Goal: Information Seeking & Learning: Learn about a topic

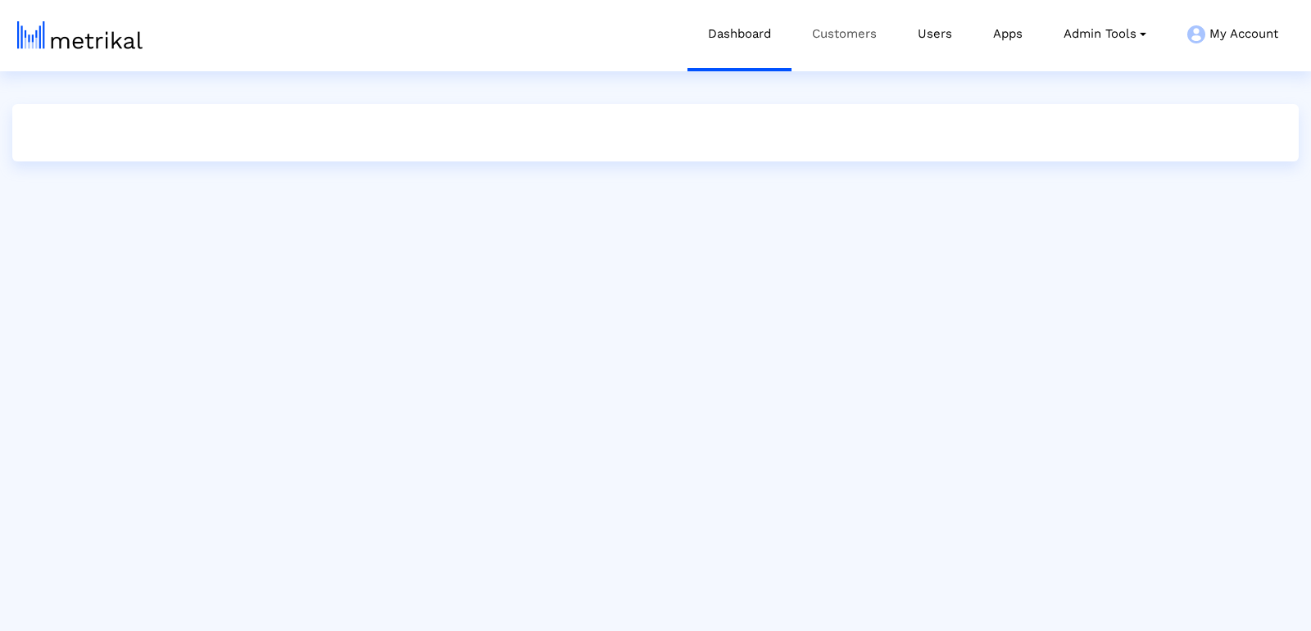
click at [847, 32] on link "Customers" at bounding box center [844, 34] width 106 height 68
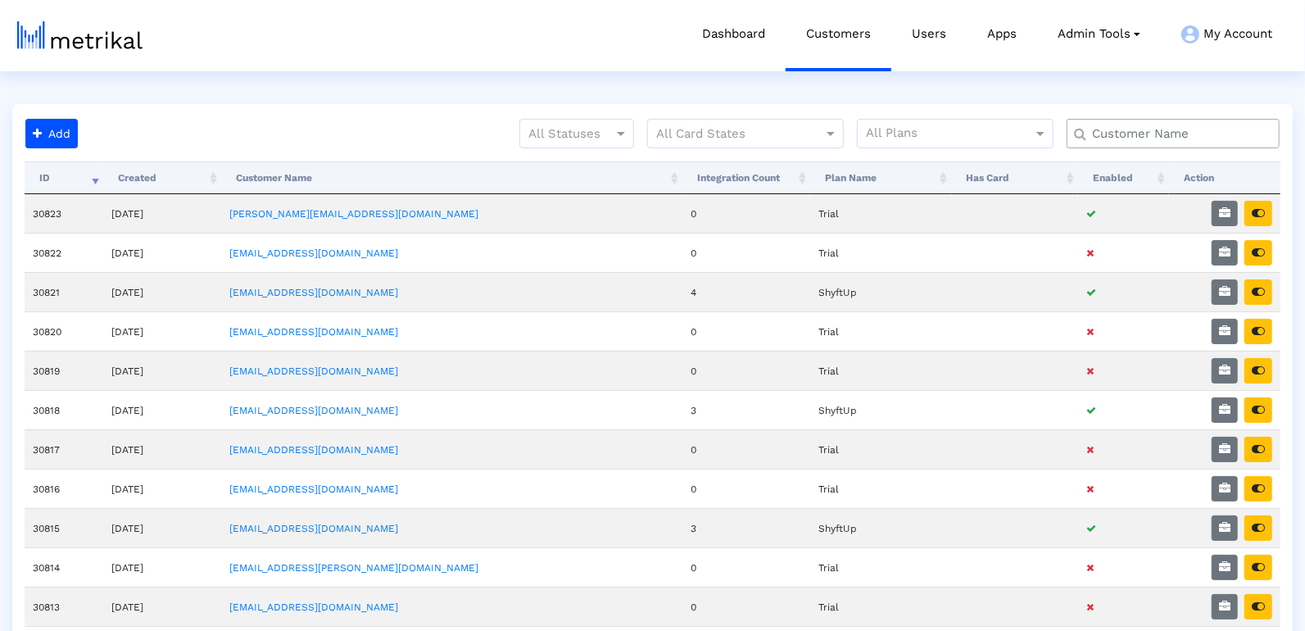
click at [1151, 129] on input "text" at bounding box center [1176, 133] width 192 height 17
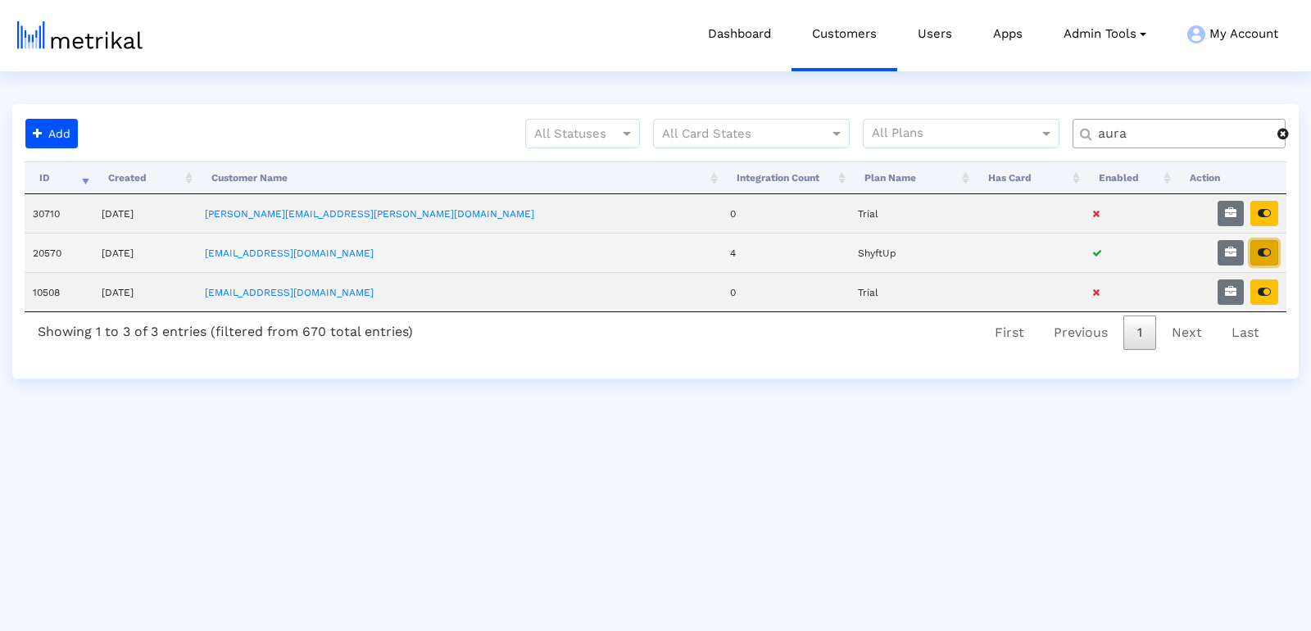
click at [1272, 256] on button "button" at bounding box center [1264, 252] width 28 height 25
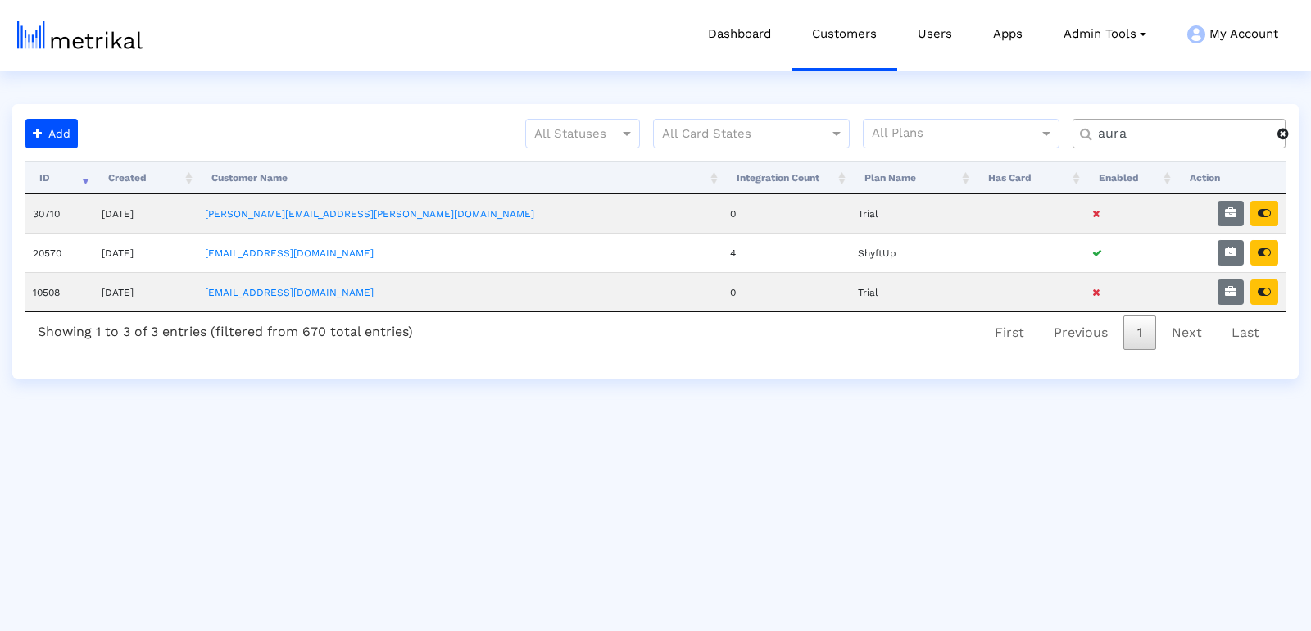
click at [1104, 130] on input "aura" at bounding box center [1181, 133] width 191 height 17
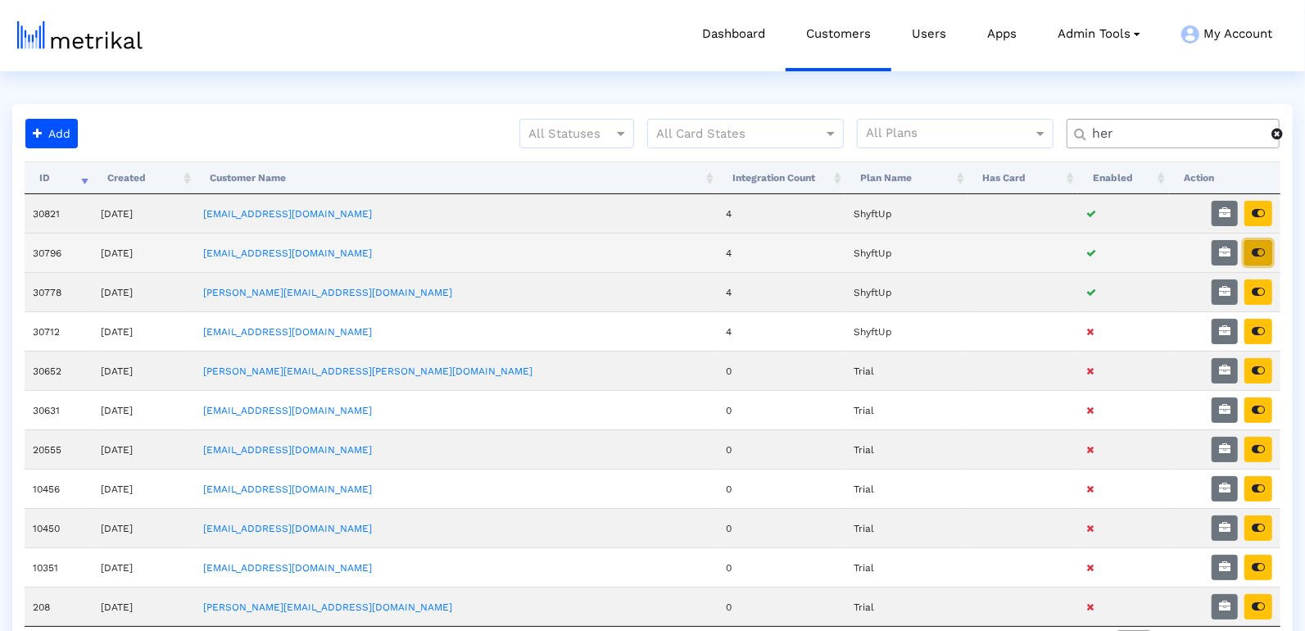
click at [1261, 247] on icon "button" at bounding box center [1258, 252] width 13 height 11
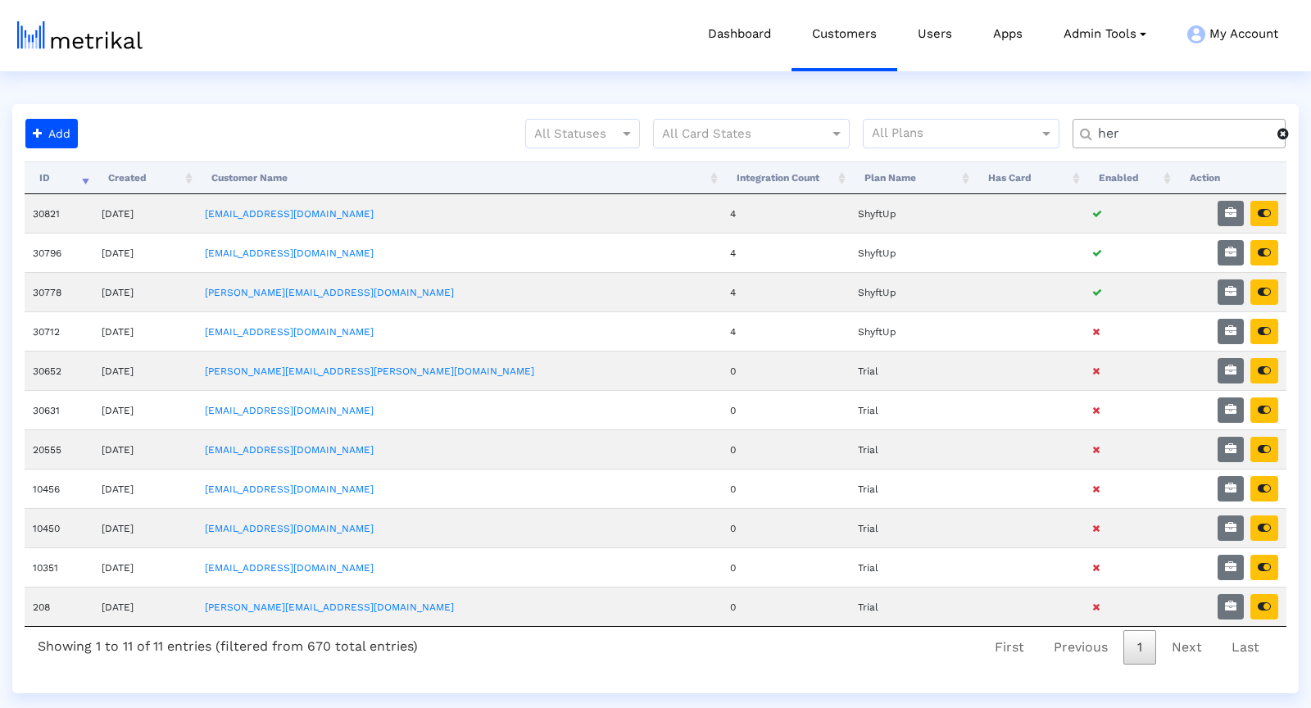
click at [1111, 135] on input "her" at bounding box center [1181, 133] width 191 height 17
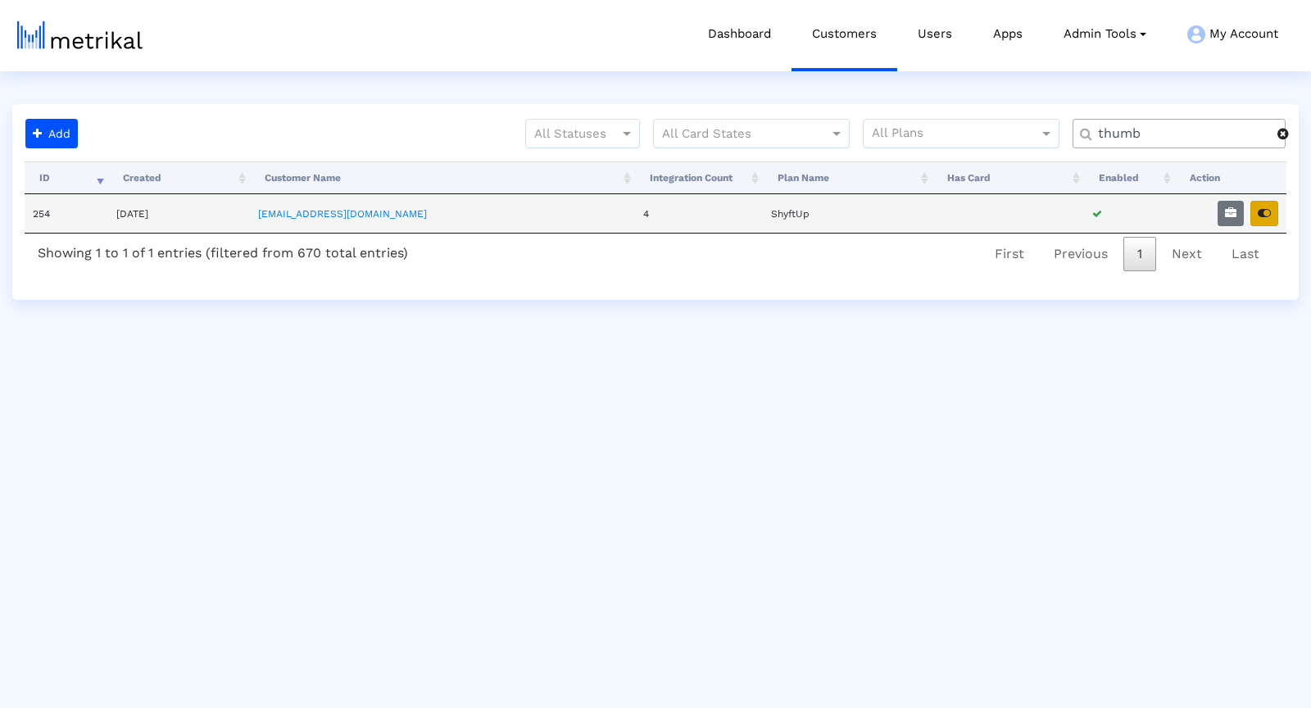
type input "thumb"
click at [1254, 215] on button "button" at bounding box center [1264, 213] width 28 height 25
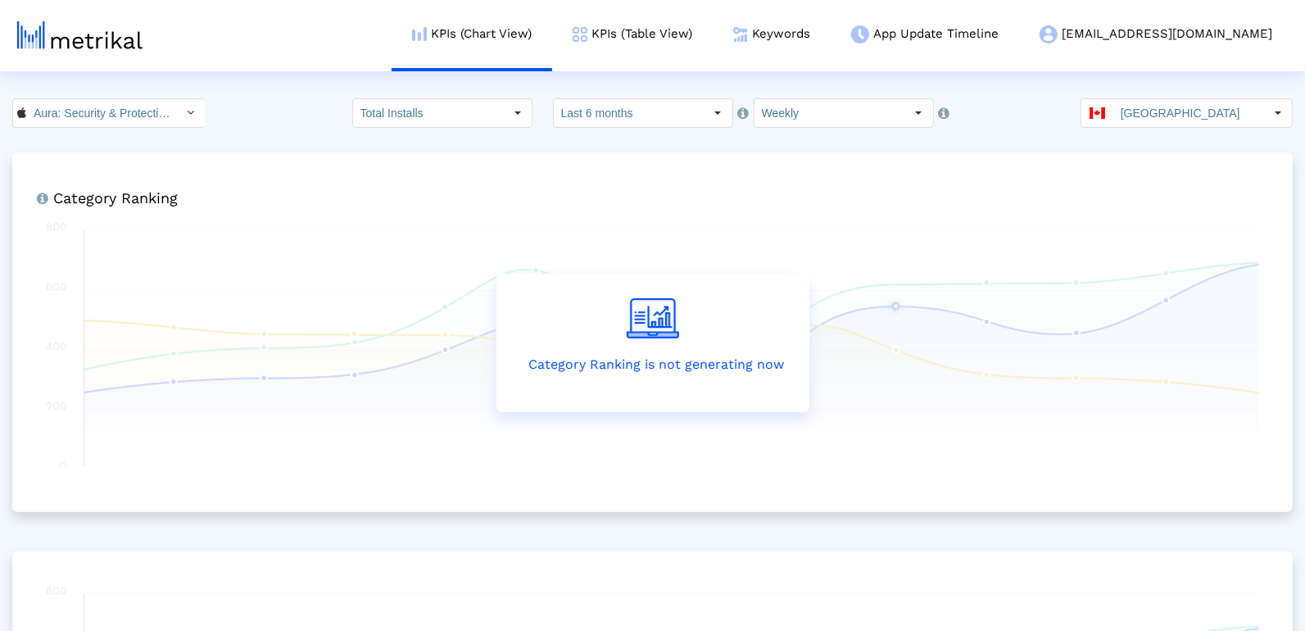
click at [1146, 120] on input "[GEOGRAPHIC_DATA]" at bounding box center [1188, 113] width 151 height 28
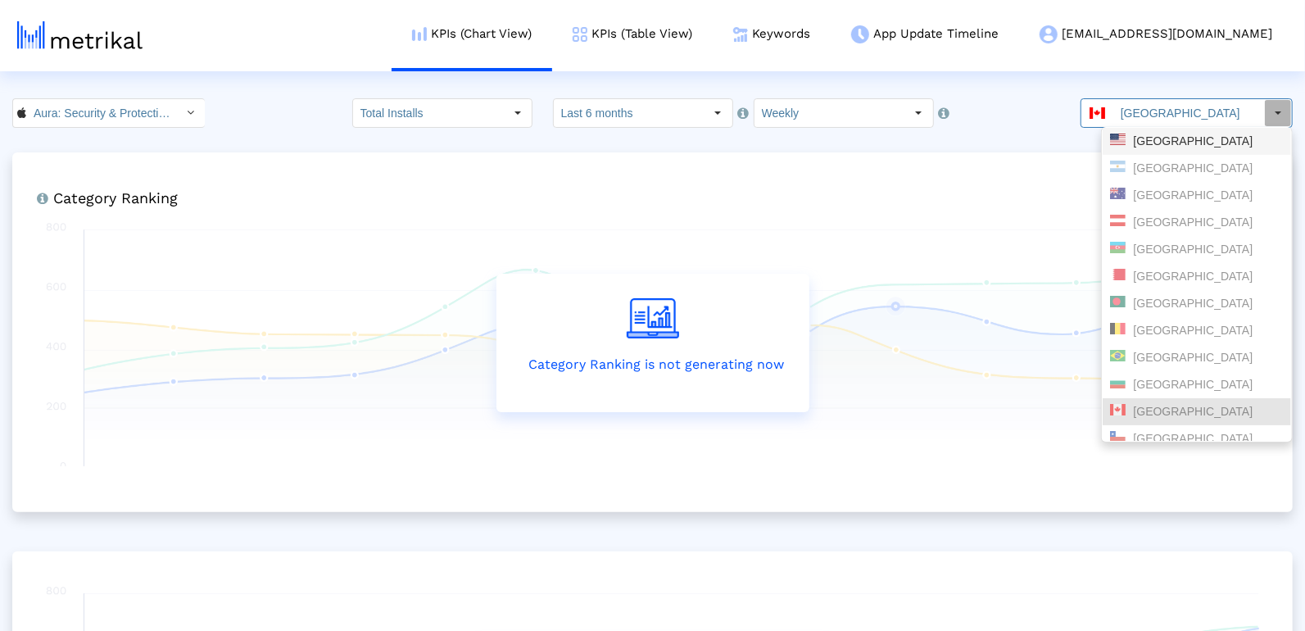
click at [1172, 143] on div "[GEOGRAPHIC_DATA]" at bounding box center [1197, 142] width 174 height 16
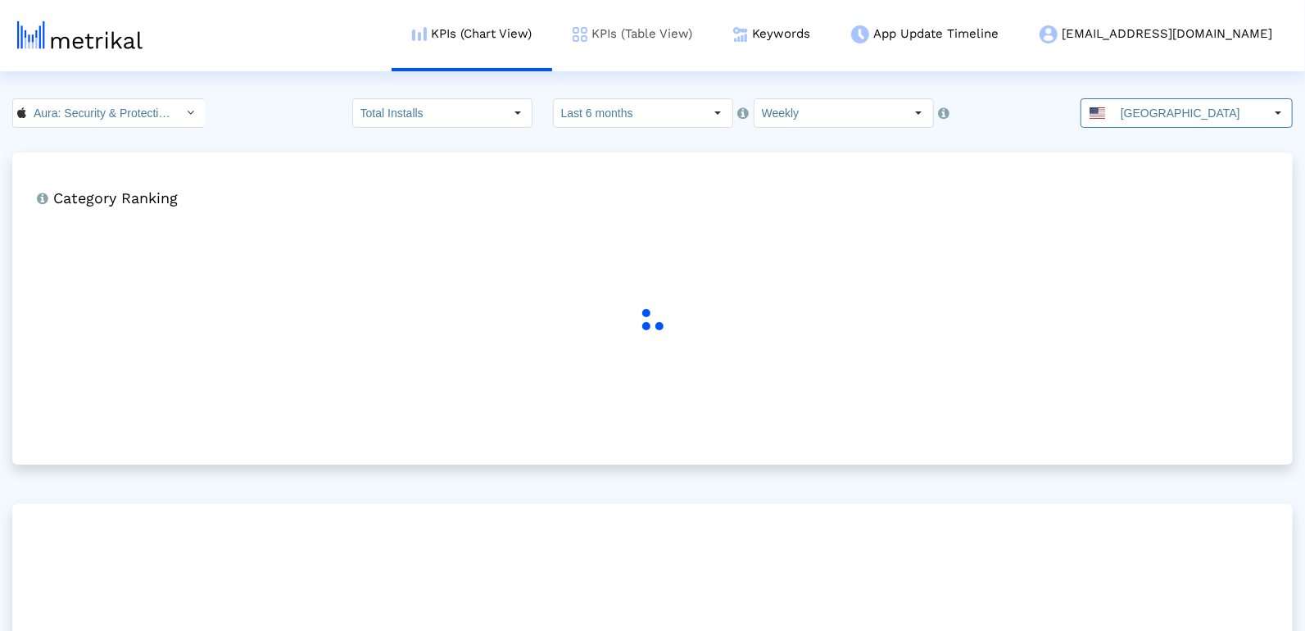
click at [713, 42] on link "KPIs (Table View)" at bounding box center [632, 34] width 161 height 68
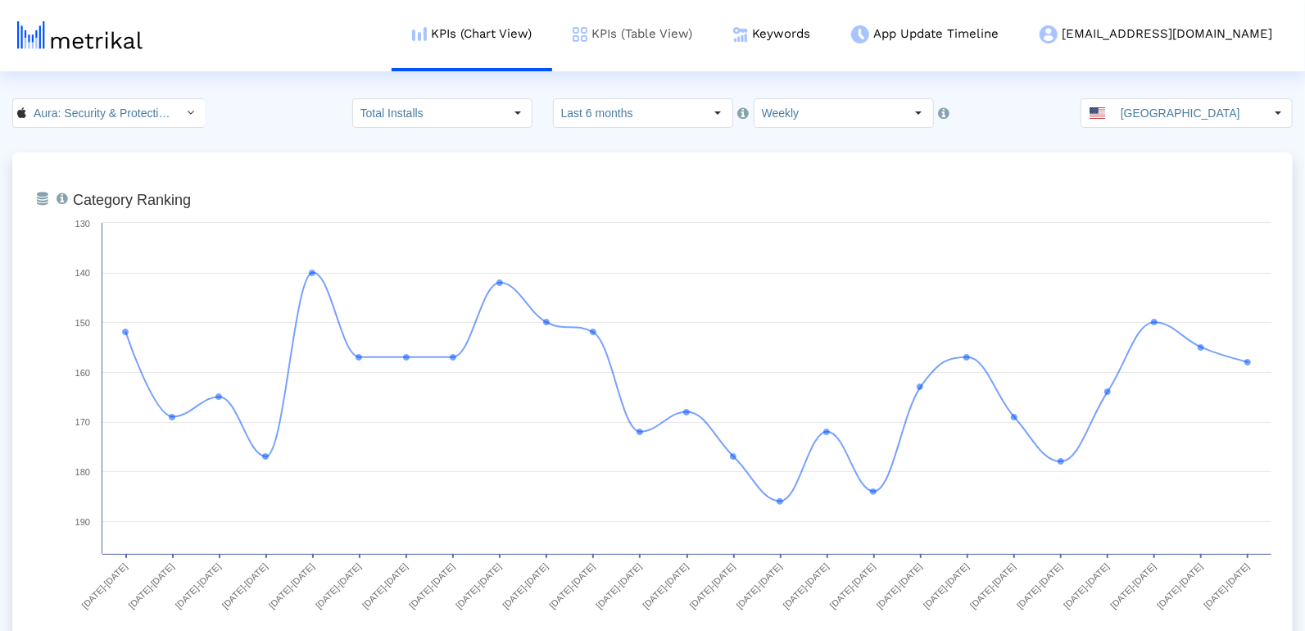
click at [713, 34] on link "KPIs (Table View)" at bounding box center [632, 34] width 161 height 68
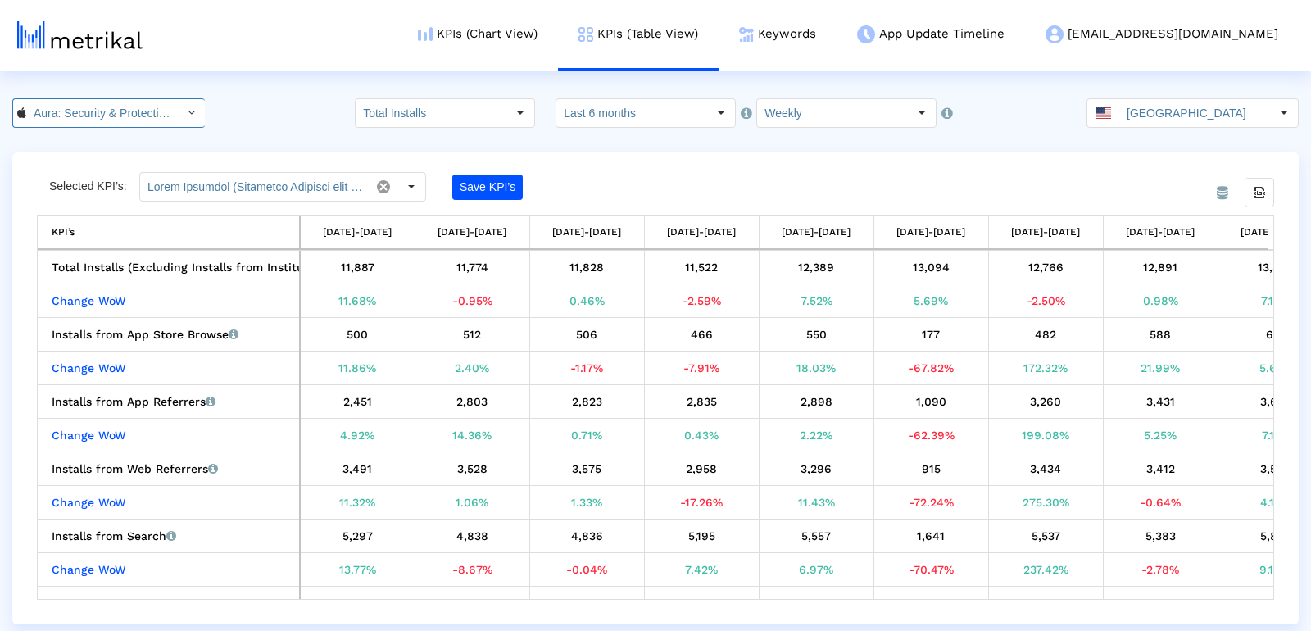
click at [108, 107] on input "Aura: Security & Protection < 1547735089 >" at bounding box center [99, 113] width 147 height 28
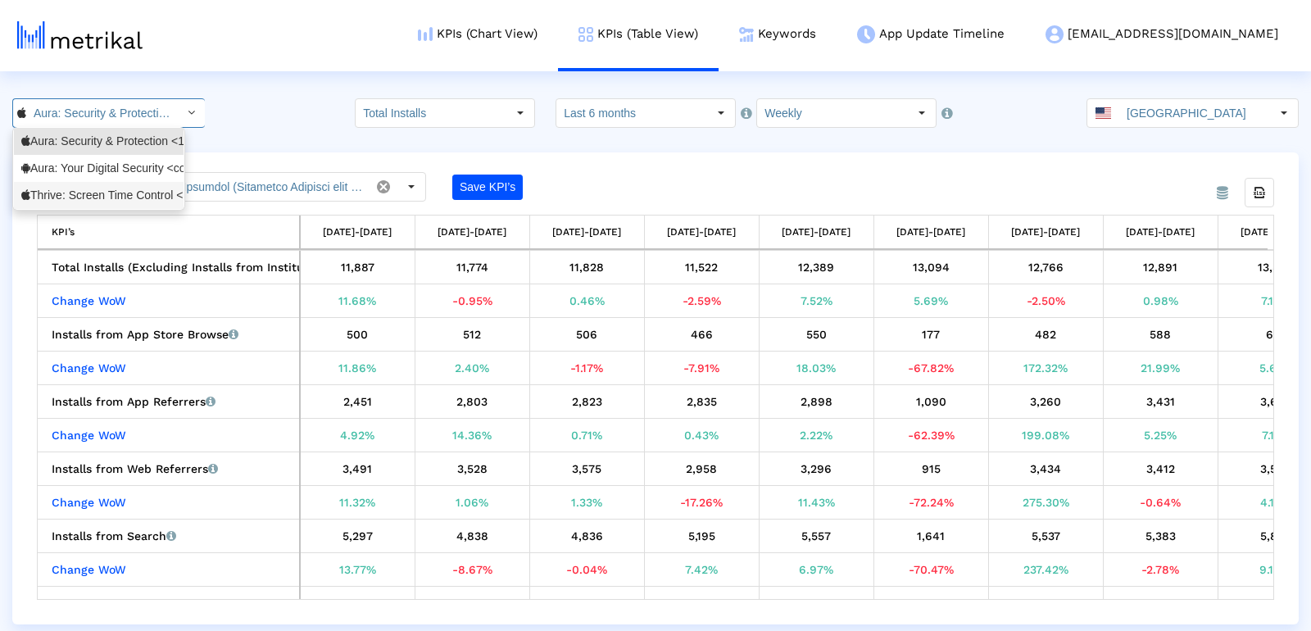
click at [92, 197] on div "Thrive: Screen Time Control <6744621513>" at bounding box center [98, 196] width 155 height 16
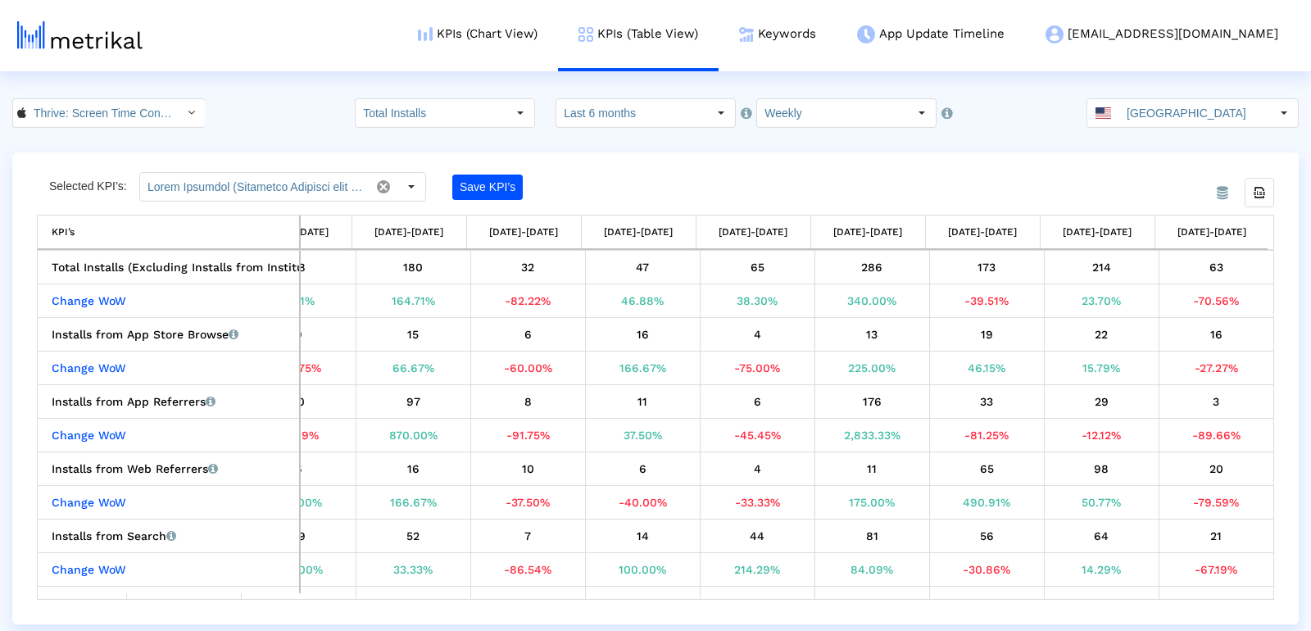
click at [648, 156] on div "From Database Selected KPI’s: Save KPI’s Export all data KPI’s KPI’s [DATE]-[DA…" at bounding box center [655, 388] width 1286 height 472
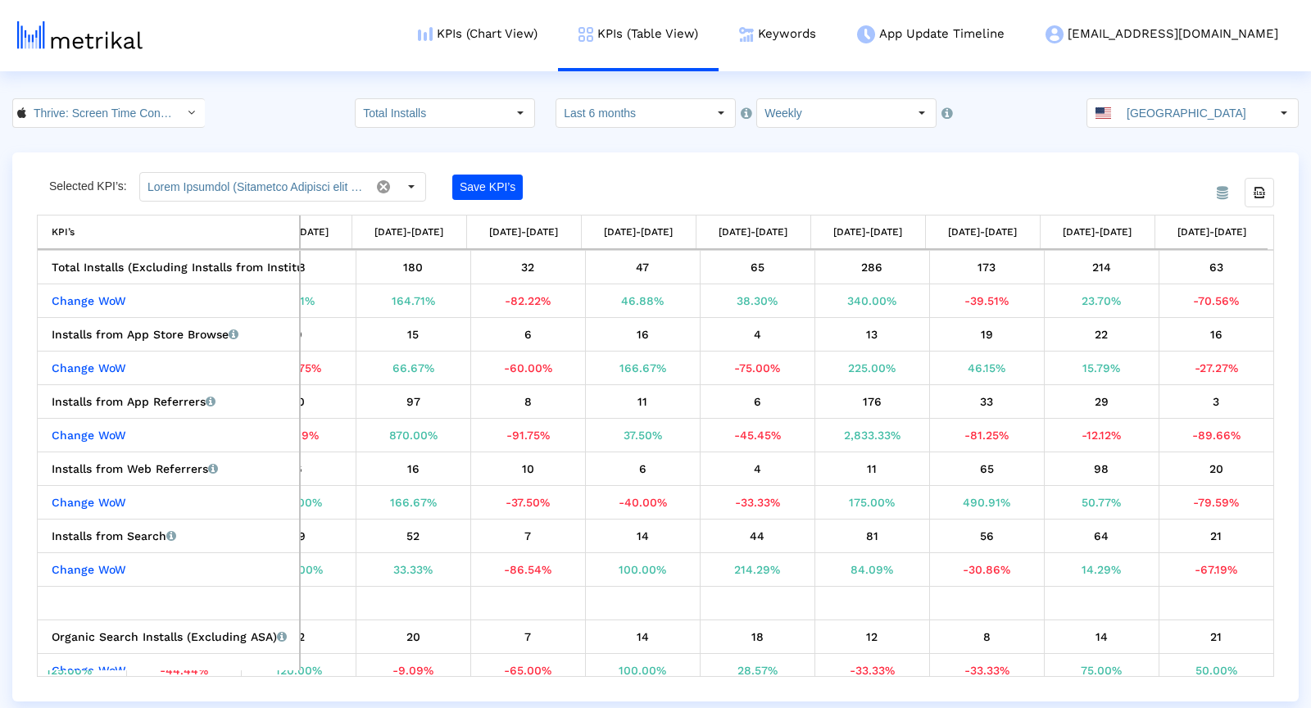
click at [85, 120] on input "Thrive: Screen Time Control < 6744621513 >" at bounding box center [99, 113] width 147 height 28
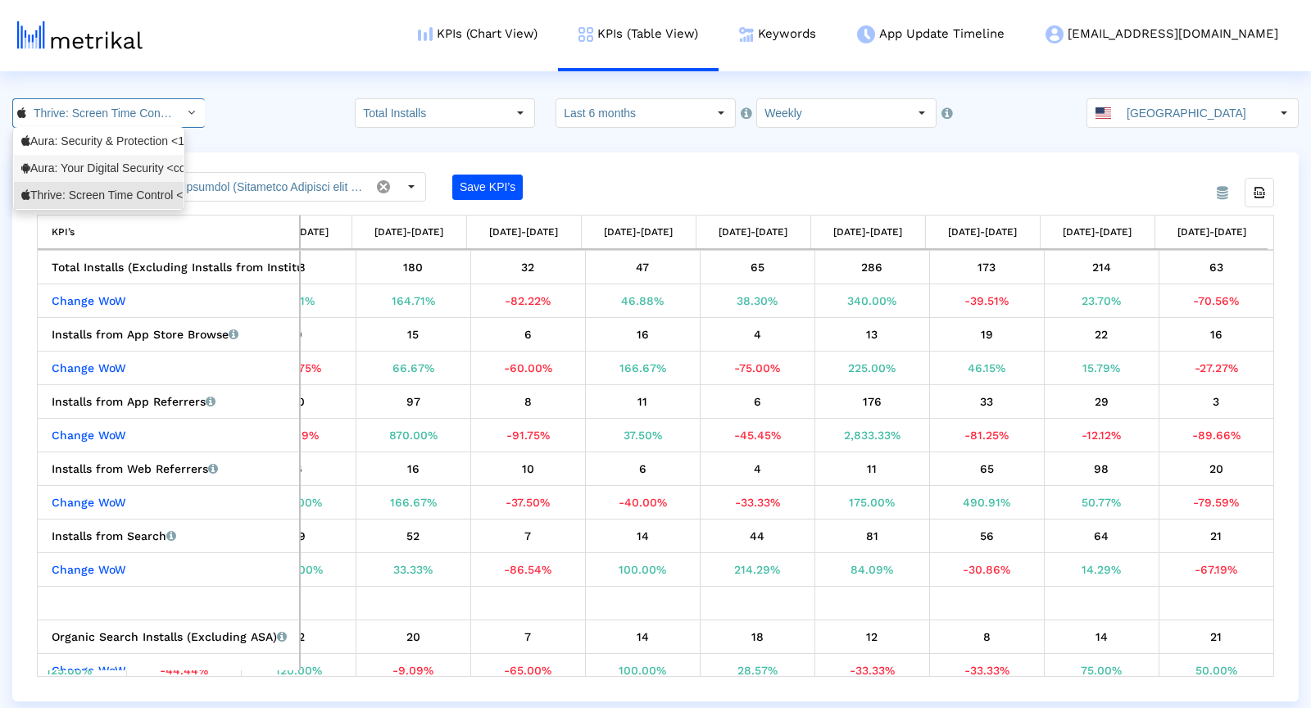
click at [64, 152] on div "Aura: Security & Protection <1547735089>" at bounding box center [99, 141] width 170 height 27
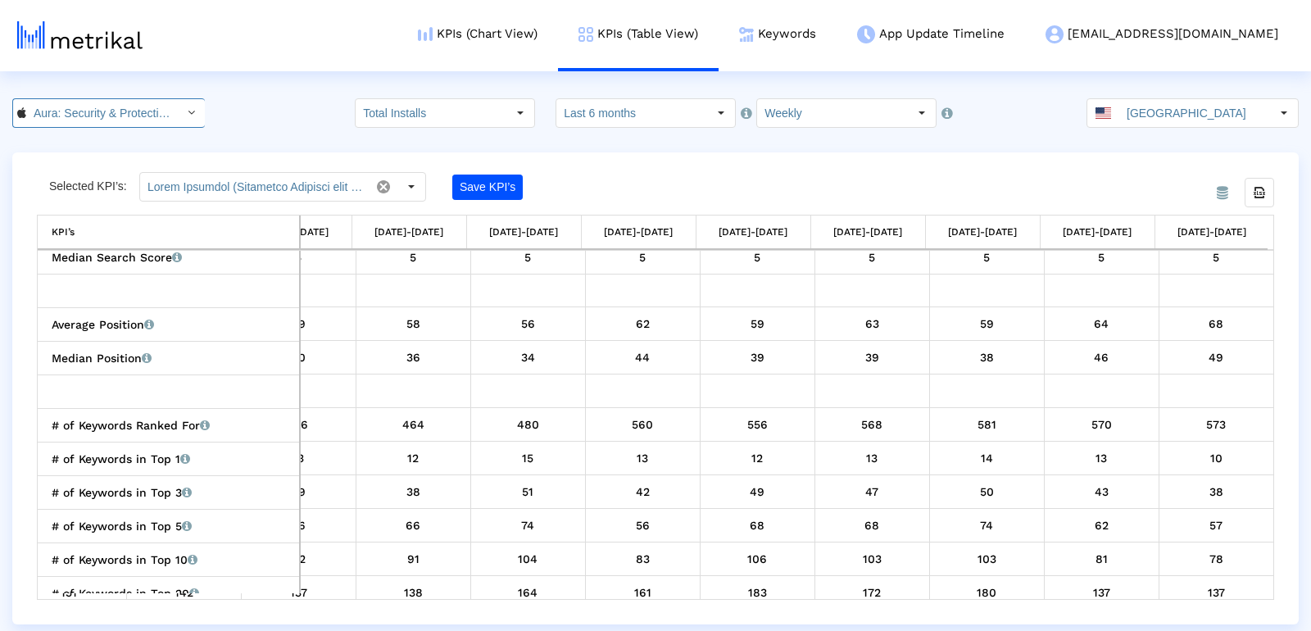
scroll to position [0, 105]
click at [742, 183] on div "Selected KPI’s: Save KPI’s" at bounding box center [501, 186] width 928 height 29
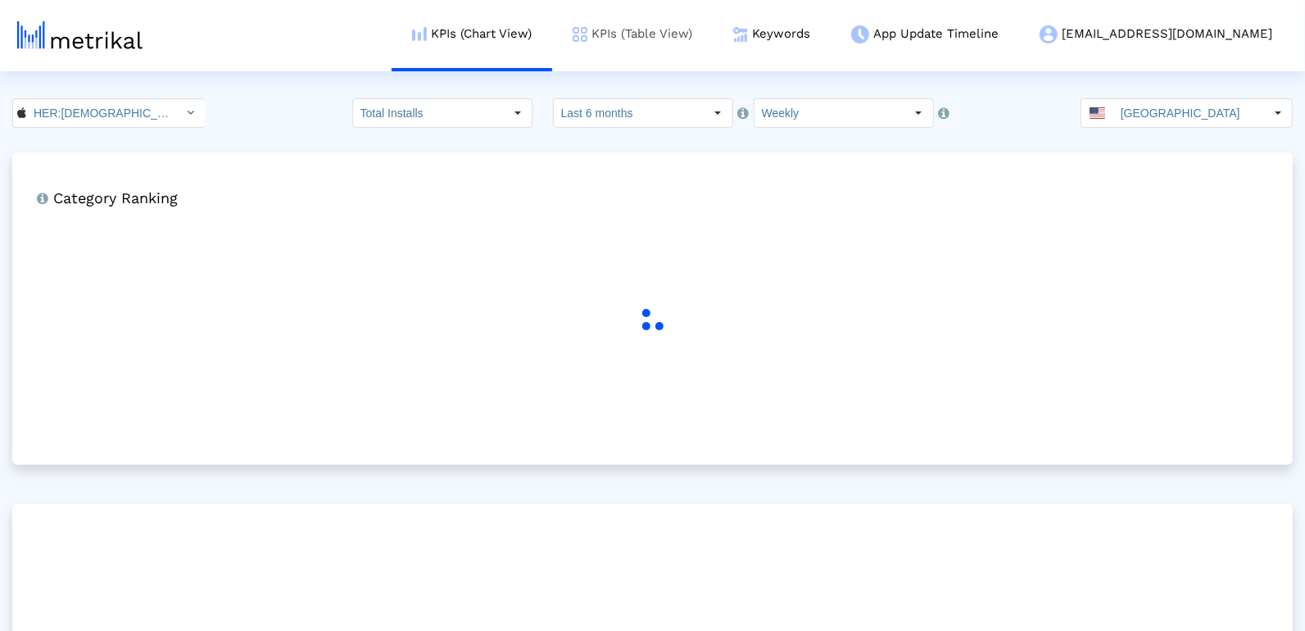
click at [713, 40] on link "KPIs (Table View)" at bounding box center [632, 34] width 161 height 68
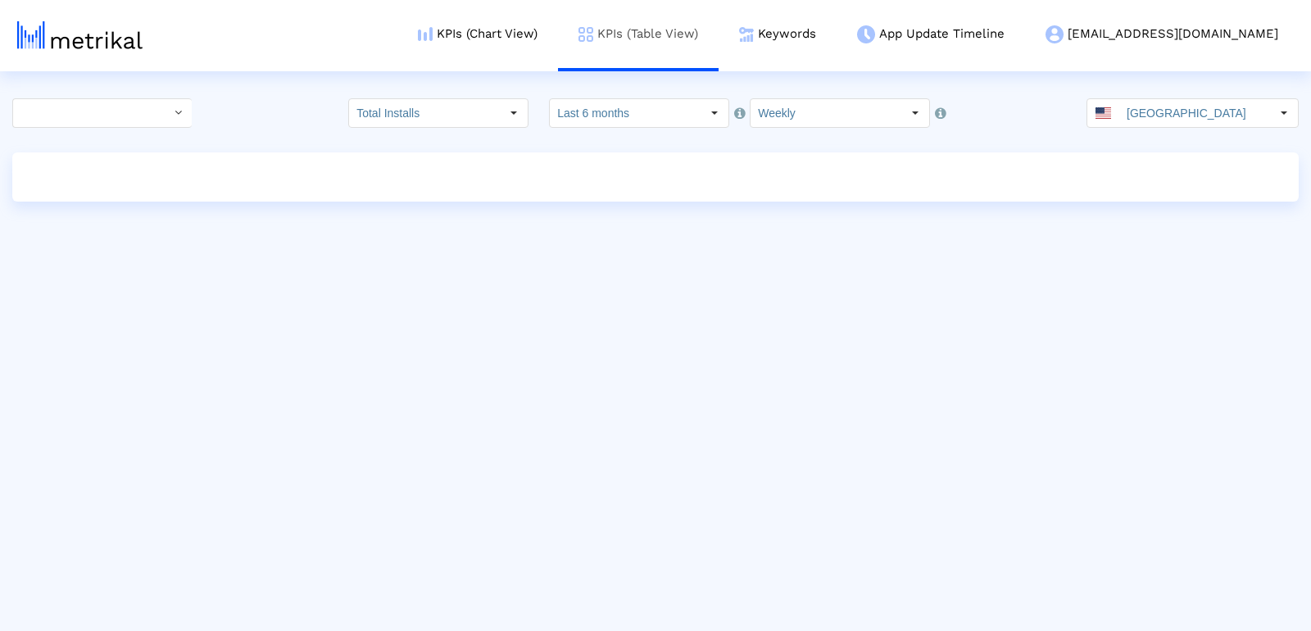
click at [718, 42] on link "KPIs (Table View)" at bounding box center [638, 34] width 161 height 68
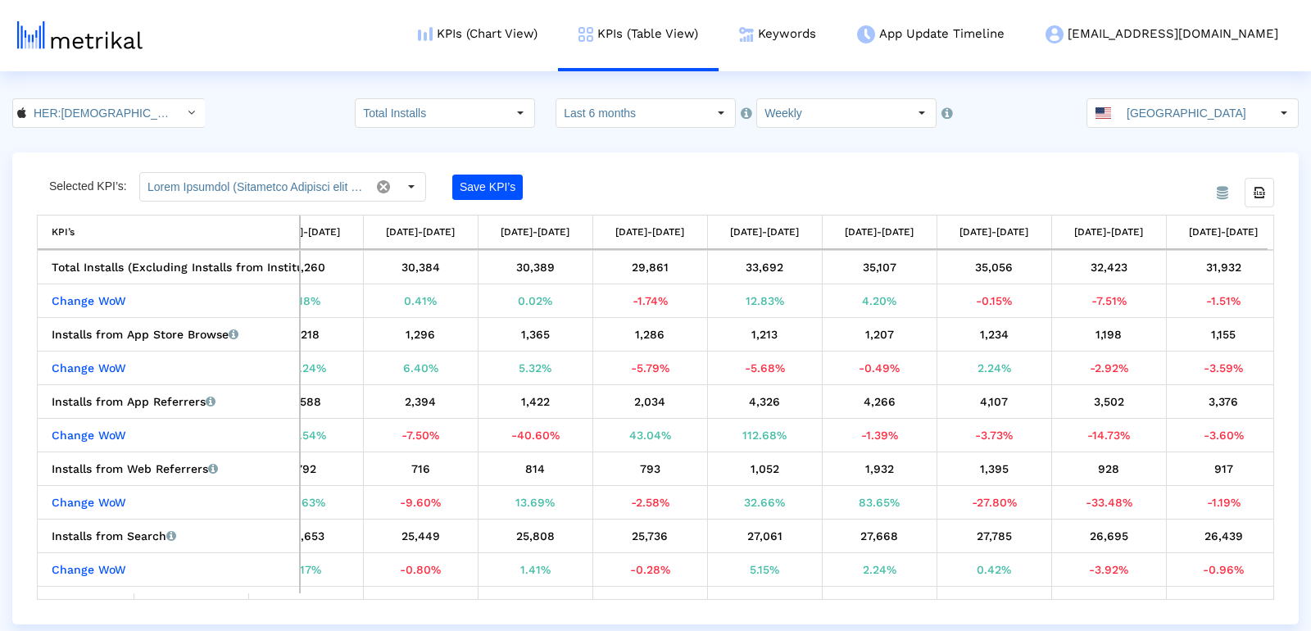
scroll to position [0, 1898]
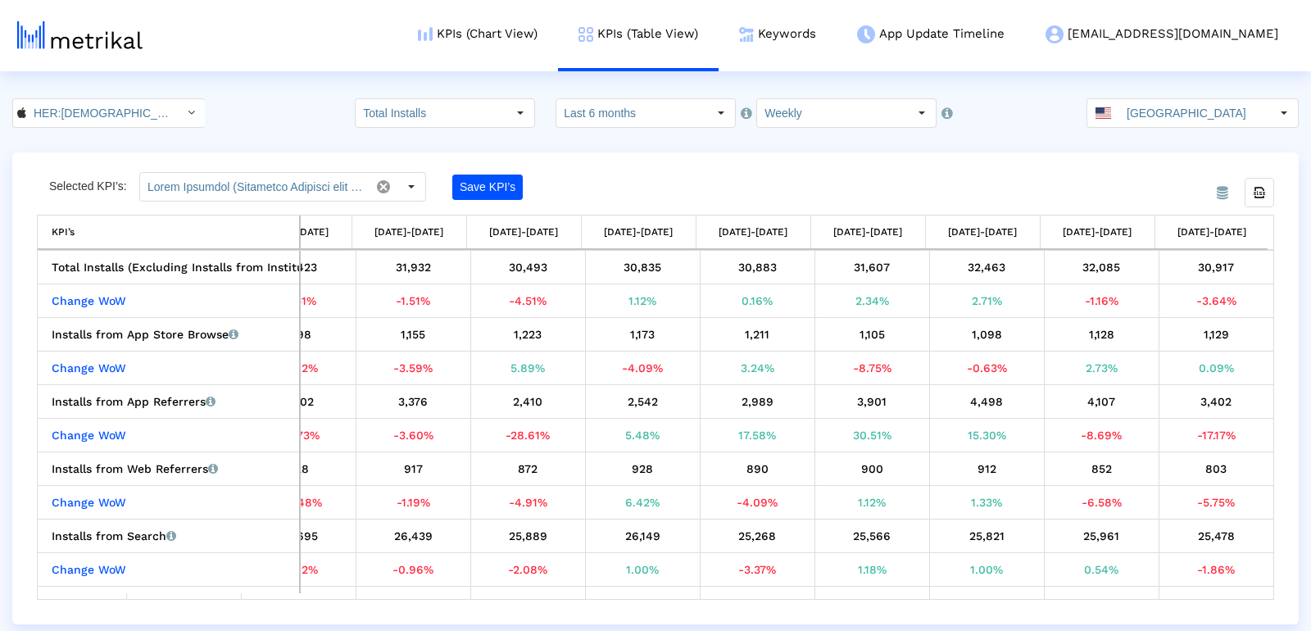
click at [1030, 168] on div "From Database Selected KPI’s: Save KPI’s Export all data KPI’s KPI’s 04/20/25-0…" at bounding box center [655, 388] width 1286 height 472
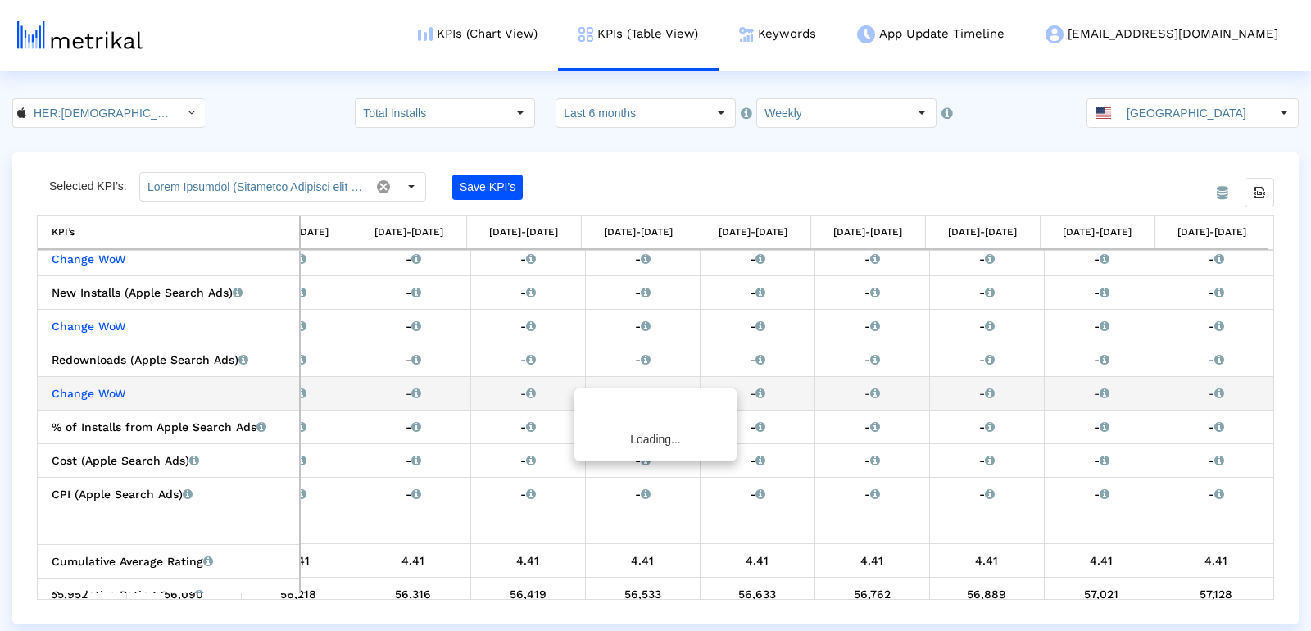
scroll to position [0, 0]
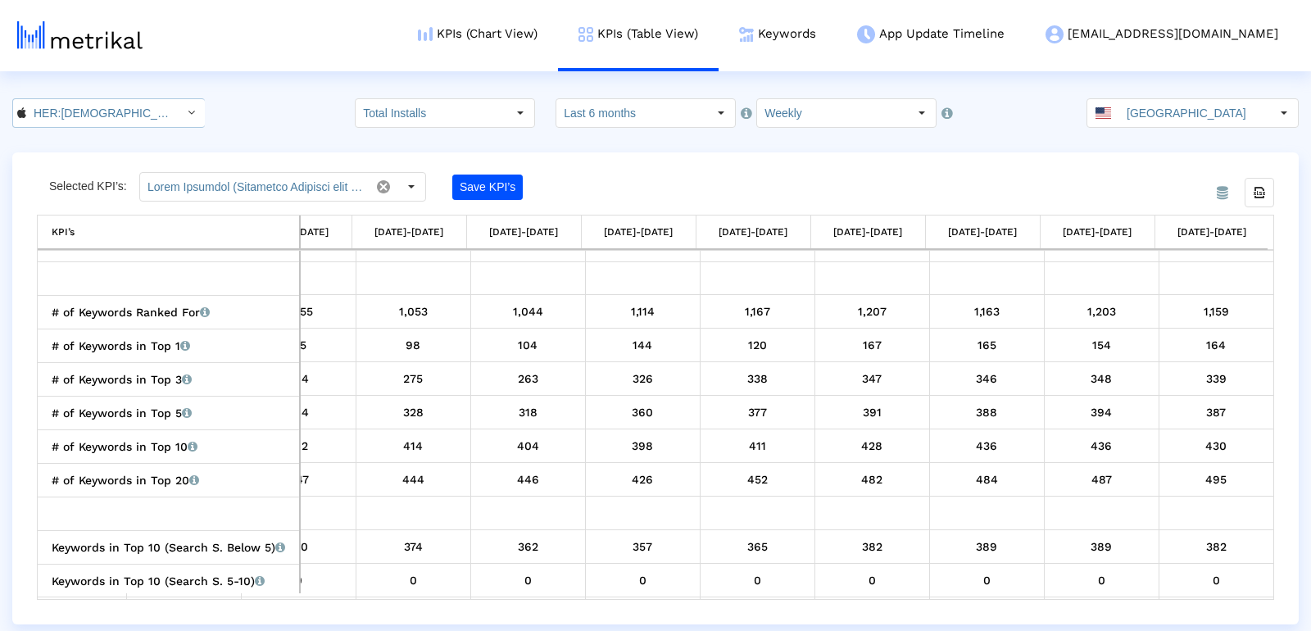
click at [111, 118] on input "HER:Lesbian&Queer LGBTQ Dating < 573328837 >" at bounding box center [99, 113] width 147 height 28
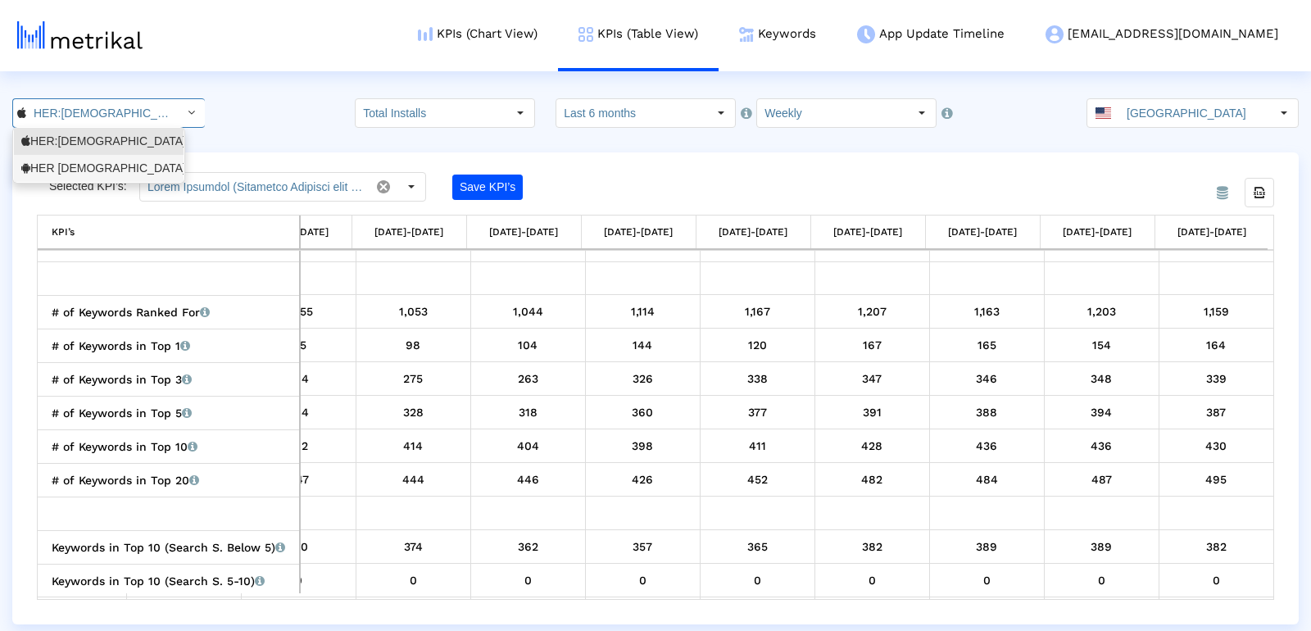
click at [102, 166] on div "HER Lesbian, bi & queer dating <com.weareher.her>" at bounding box center [98, 169] width 155 height 16
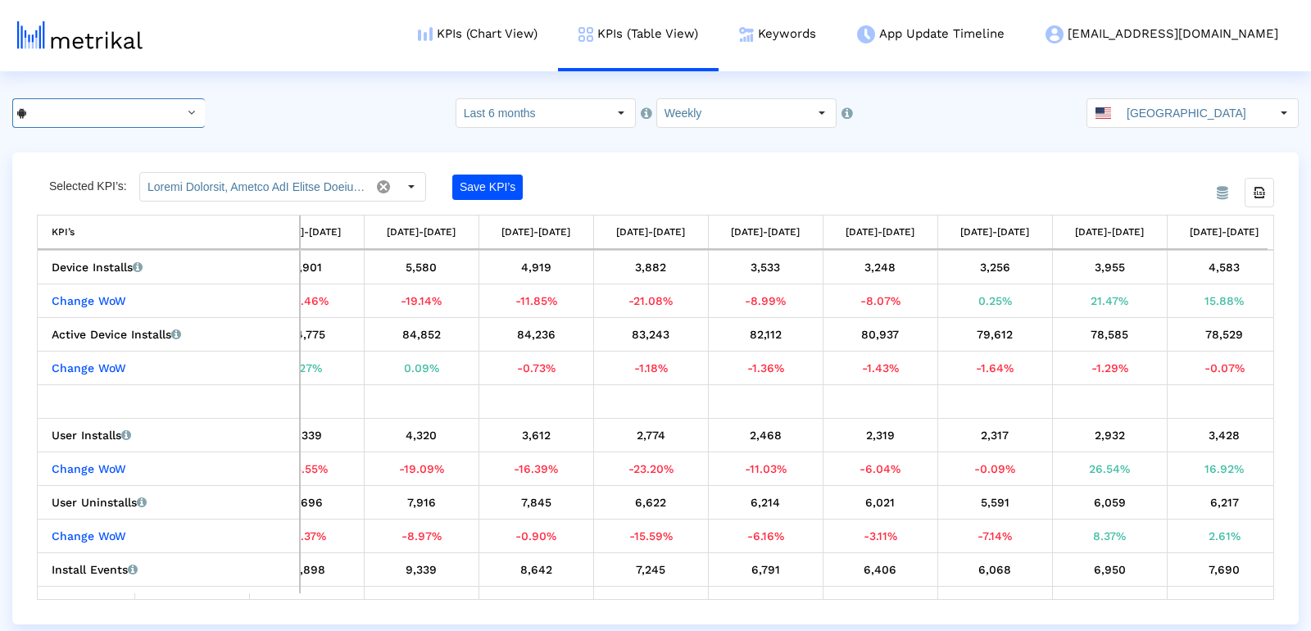
scroll to position [0, 1898]
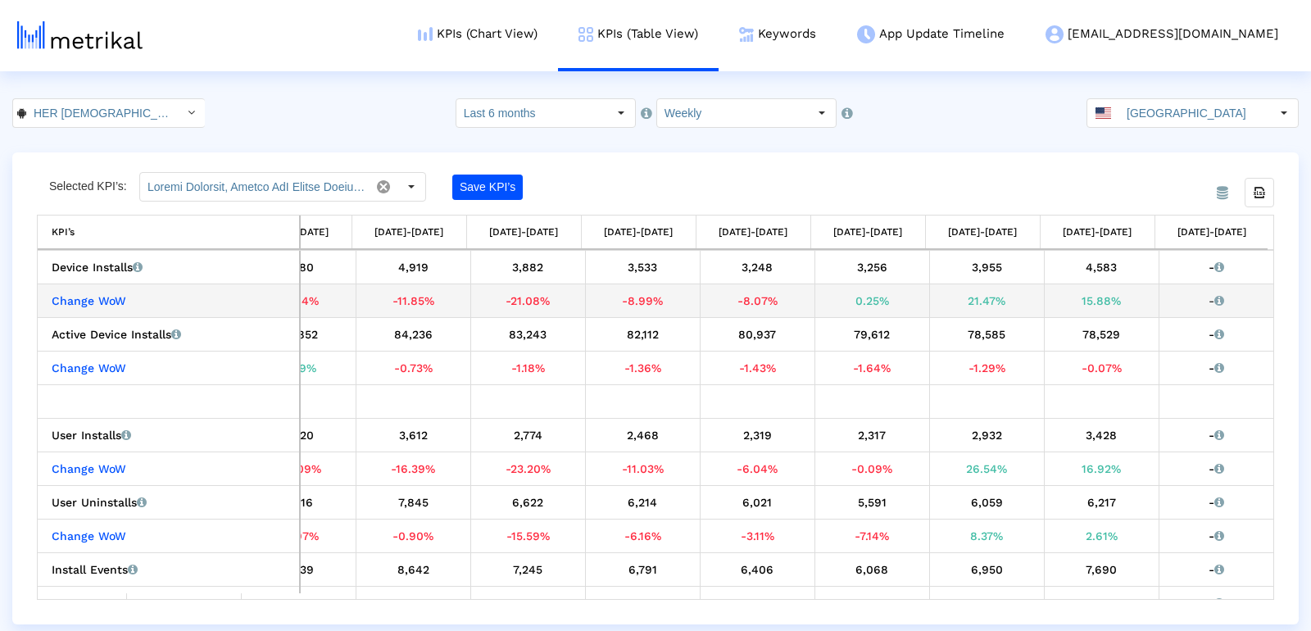
drag, startPoint x: 1120, startPoint y: 298, endPoint x: 1068, endPoint y: 296, distance: 51.7
click at [1068, 296] on div "15.88%" at bounding box center [1101, 300] width 102 height 21
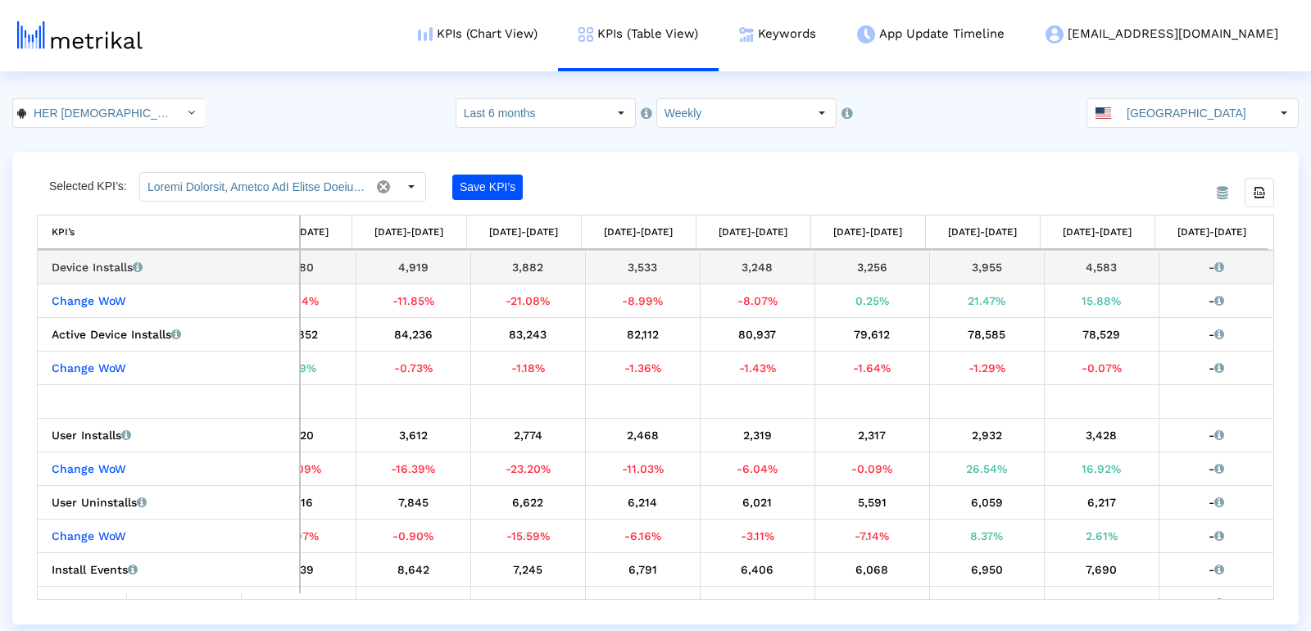
click at [1096, 275] on td "4,583" at bounding box center [1100, 268] width 115 height 34
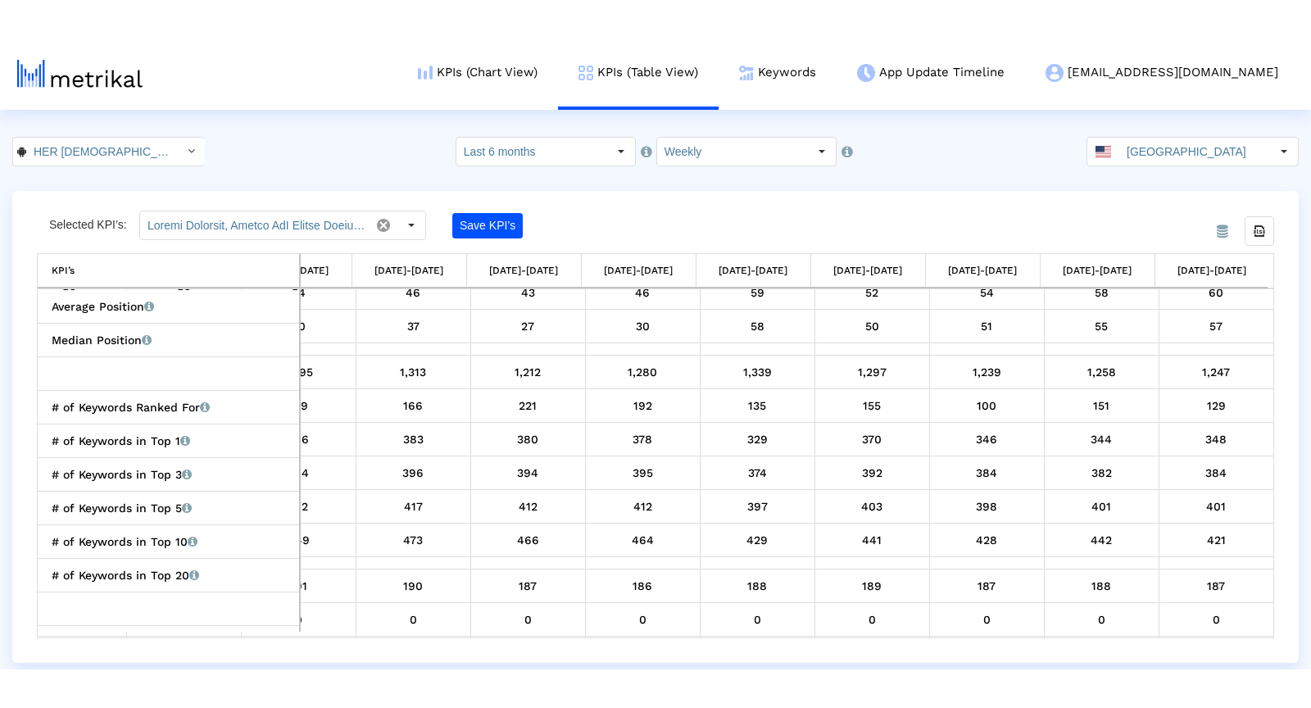
scroll to position [1175, 1898]
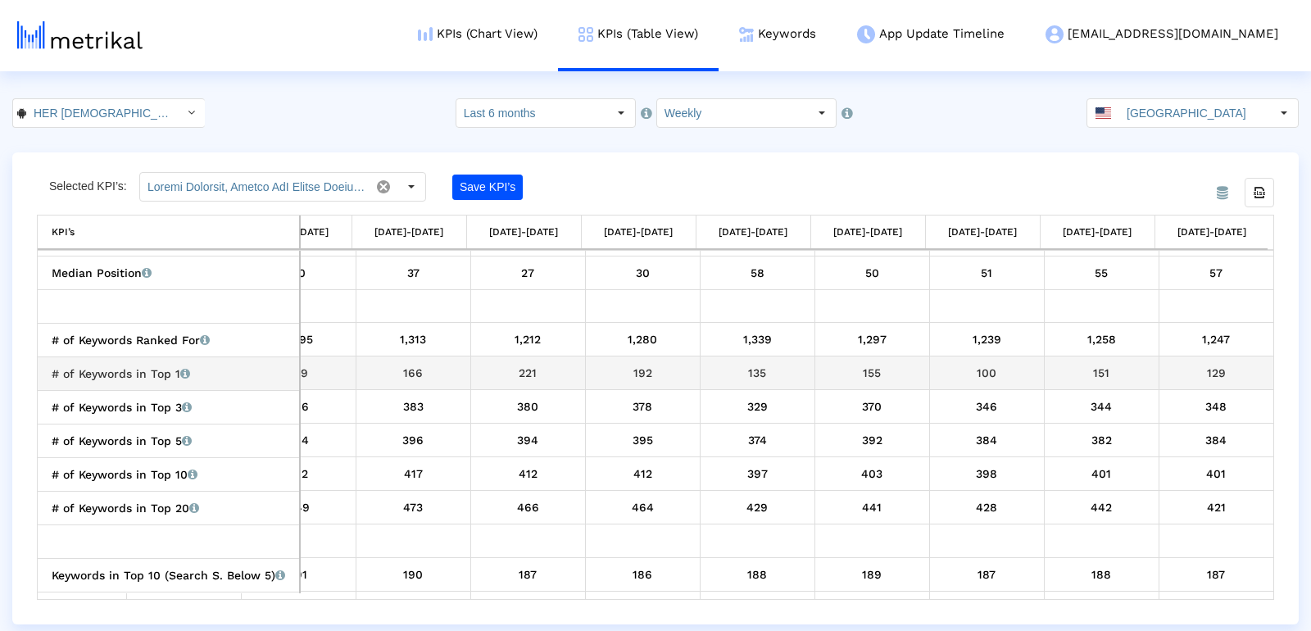
drag, startPoint x: 984, startPoint y: 364, endPoint x: 1039, endPoint y: 366, distance: 54.9
click at [1003, 364] on div "100" at bounding box center [986, 372] width 102 height 21
drag, startPoint x: 1082, startPoint y: 369, endPoint x: 1129, endPoint y: 368, distance: 46.7
click at [1129, 368] on div "151" at bounding box center [1101, 372] width 102 height 21
drag, startPoint x: 1230, startPoint y: 368, endPoint x: 1204, endPoint y: 369, distance: 26.2
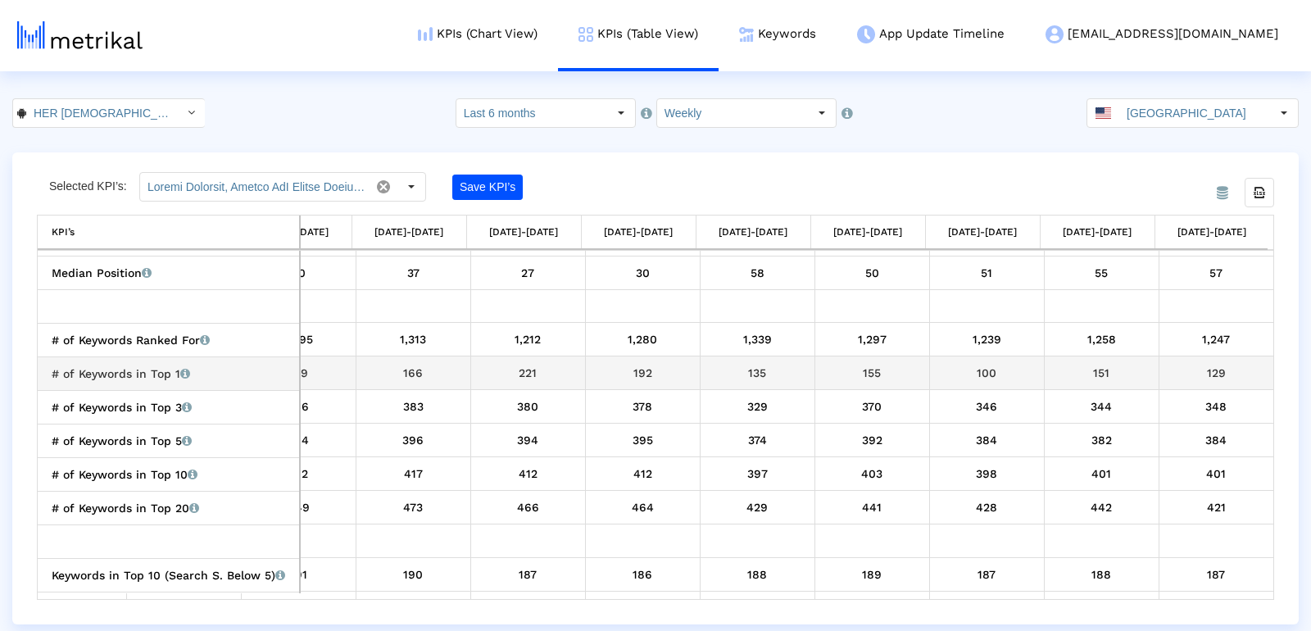
click at [1204, 369] on div "129" at bounding box center [1216, 372] width 103 height 21
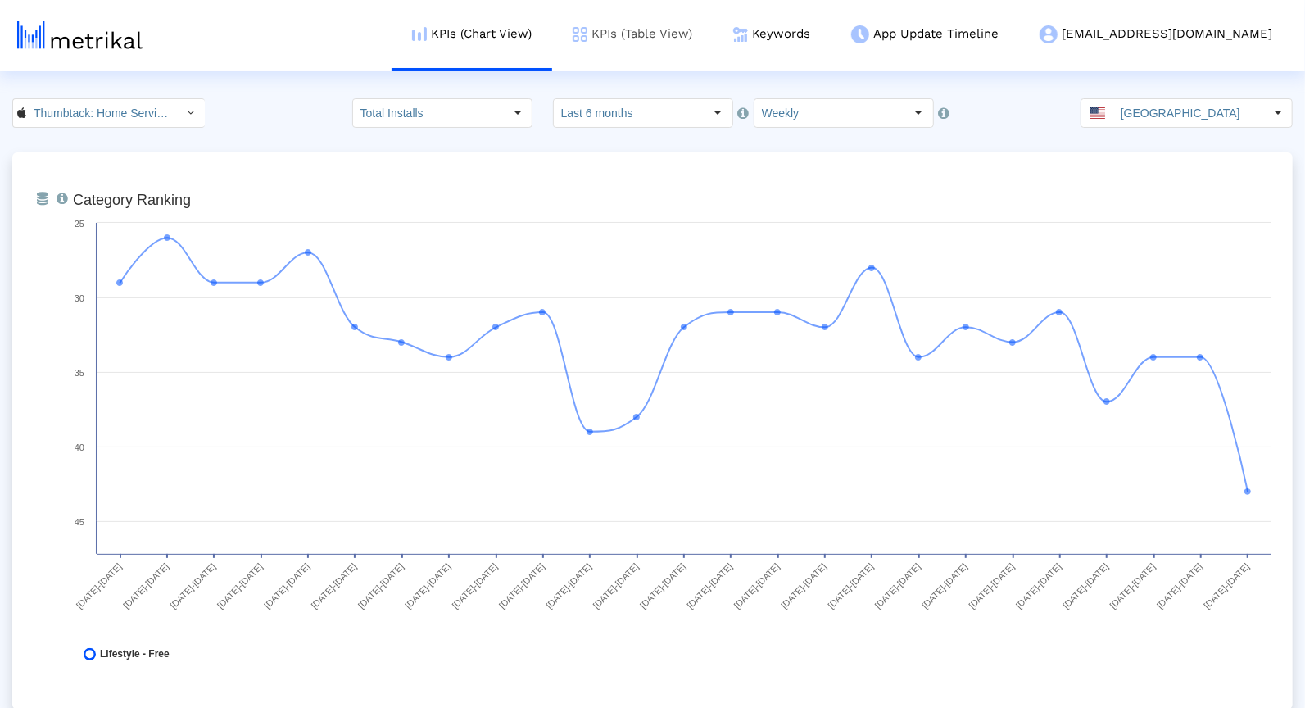
click at [710, 27] on link "KPIs (Table View)" at bounding box center [632, 34] width 161 height 68
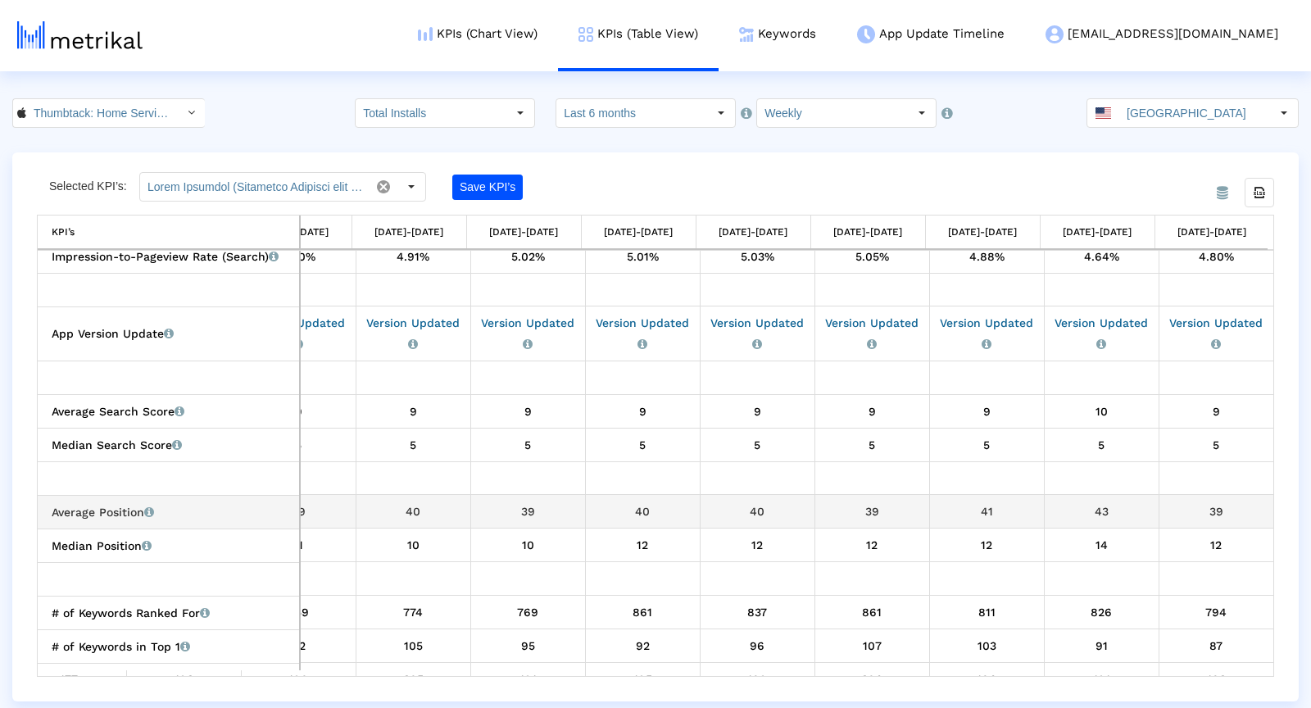
scroll to position [1839, 0]
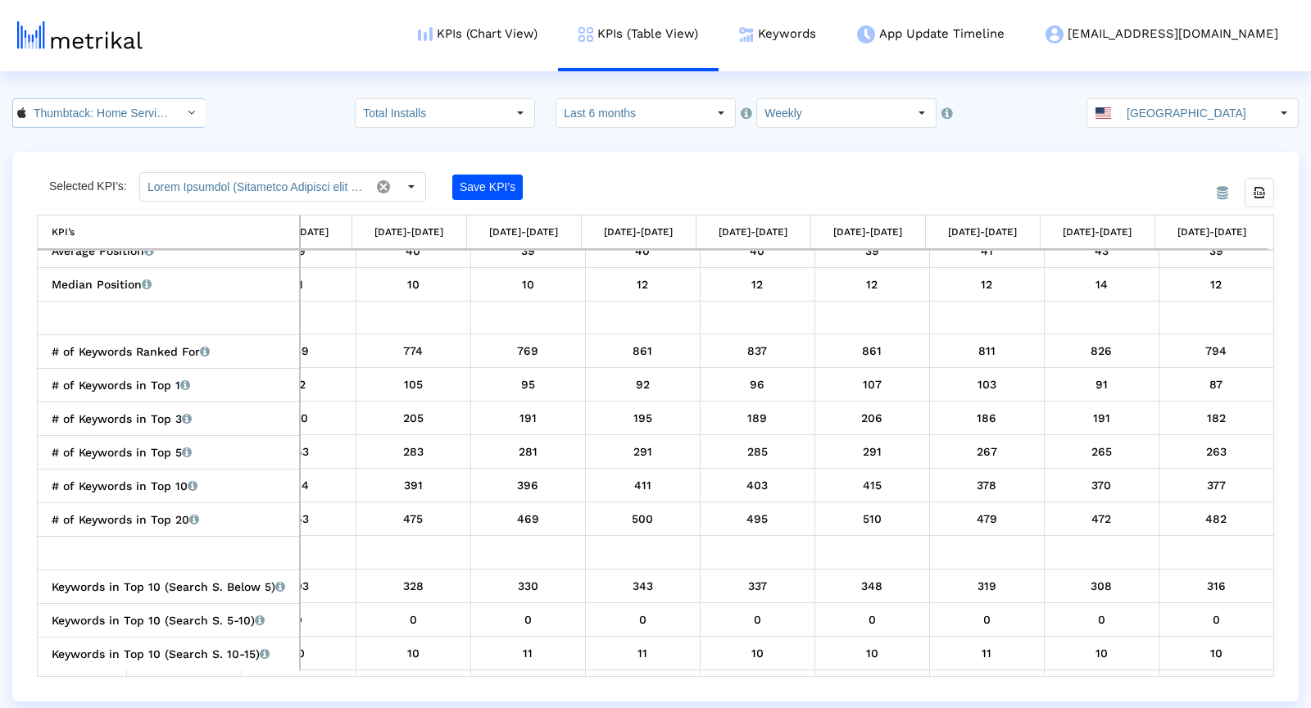
click at [35, 101] on input "Thumbtack: Home Service Pros < 852703300 >" at bounding box center [99, 113] width 147 height 28
click at [55, 173] on div "Thumbtack: Hire Service Pros <com.thumbtack.consumer>" at bounding box center [98, 169] width 155 height 16
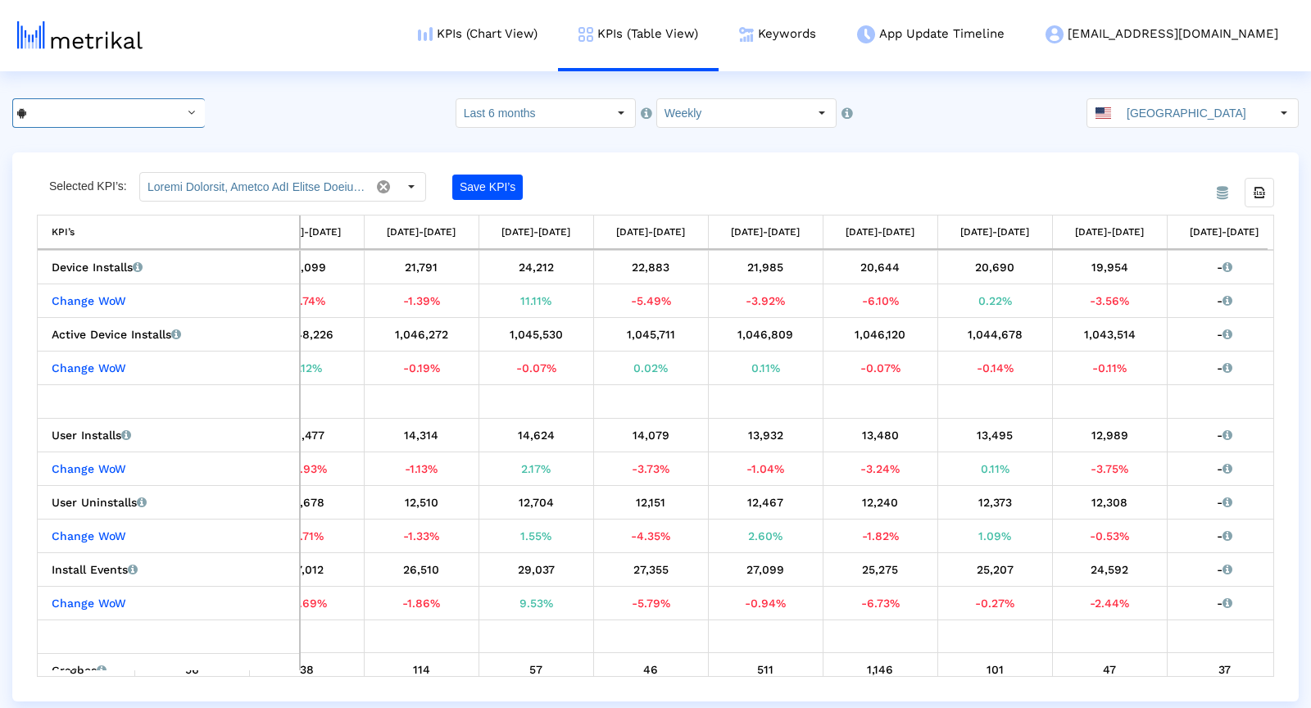
scroll to position [0, 1898]
